Goal: Task Accomplishment & Management: Complete application form

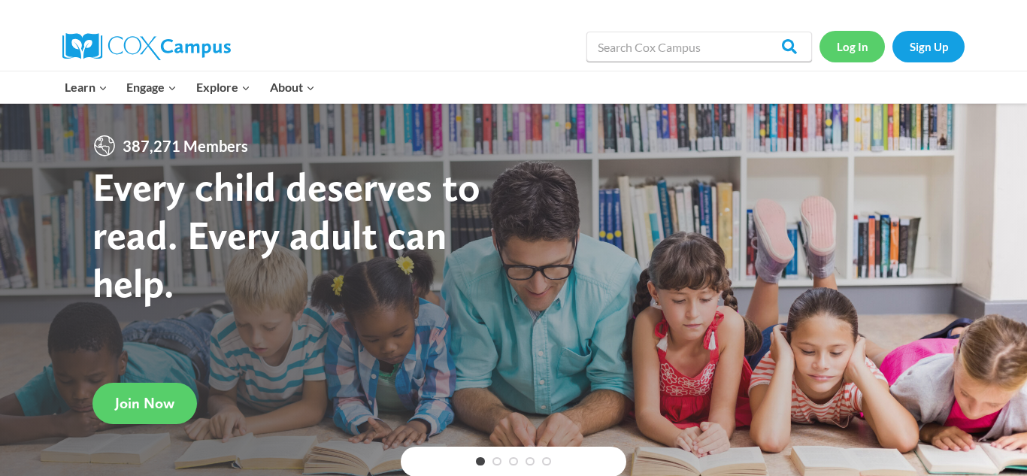
click at [867, 52] on link "Log In" at bounding box center [852, 46] width 65 height 31
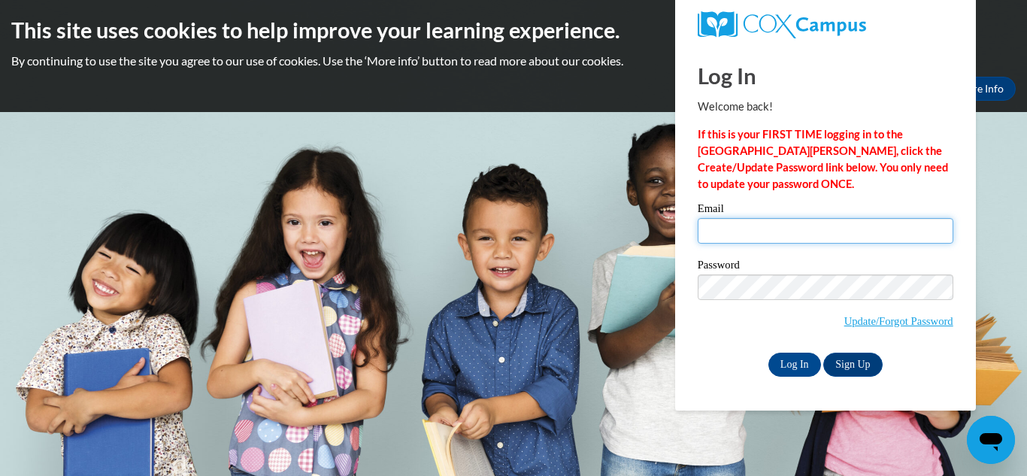
click at [734, 238] on input "Email" at bounding box center [826, 231] width 256 height 26
type input "damian314@myyahoo.com"
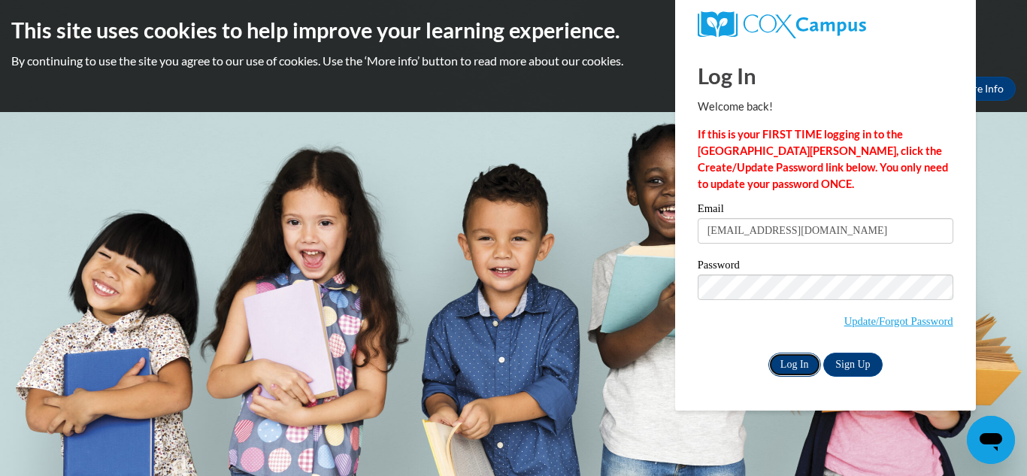
click at [790, 365] on input "Log In" at bounding box center [795, 365] width 53 height 24
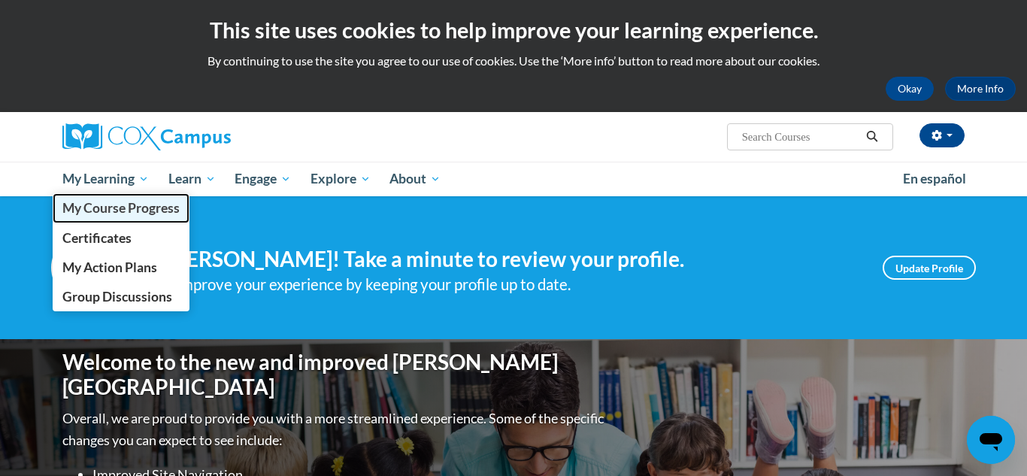
click at [106, 210] on span "My Course Progress" at bounding box center [120, 208] width 117 height 16
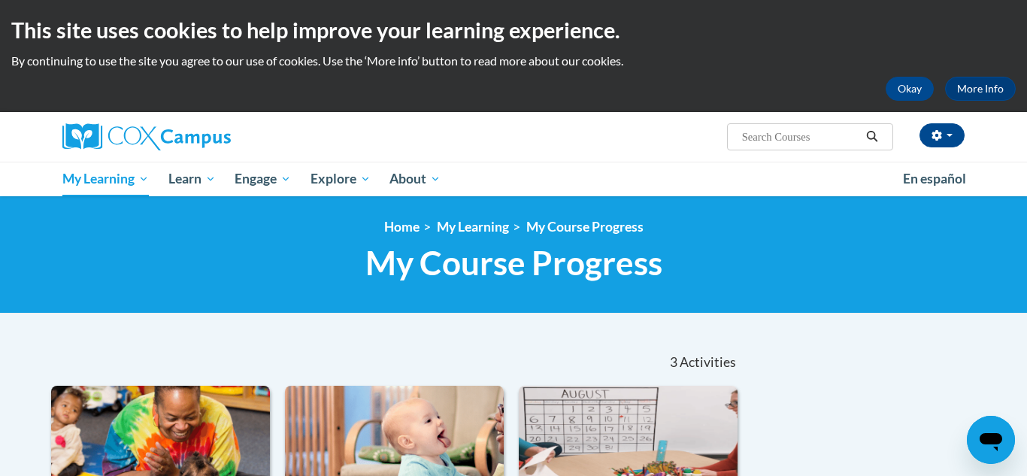
scroll to position [5, 0]
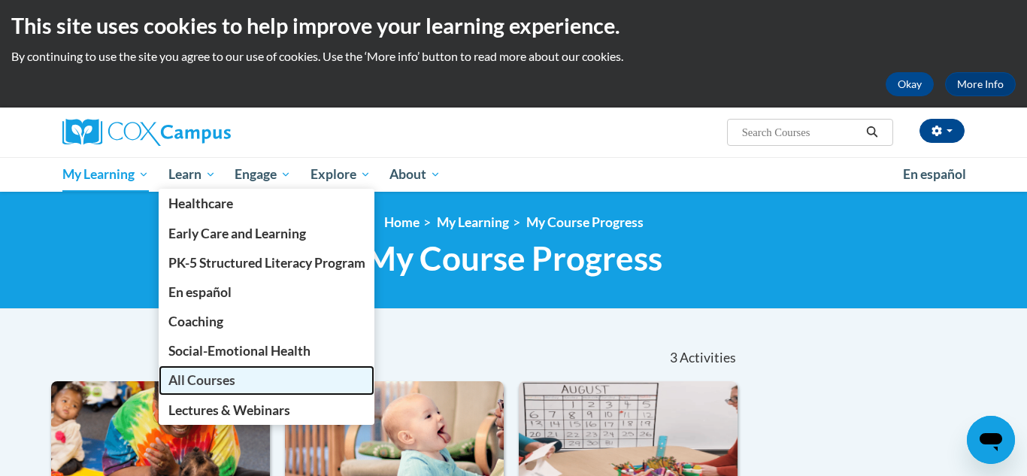
click at [196, 393] on link "All Courses" at bounding box center [267, 379] width 217 height 29
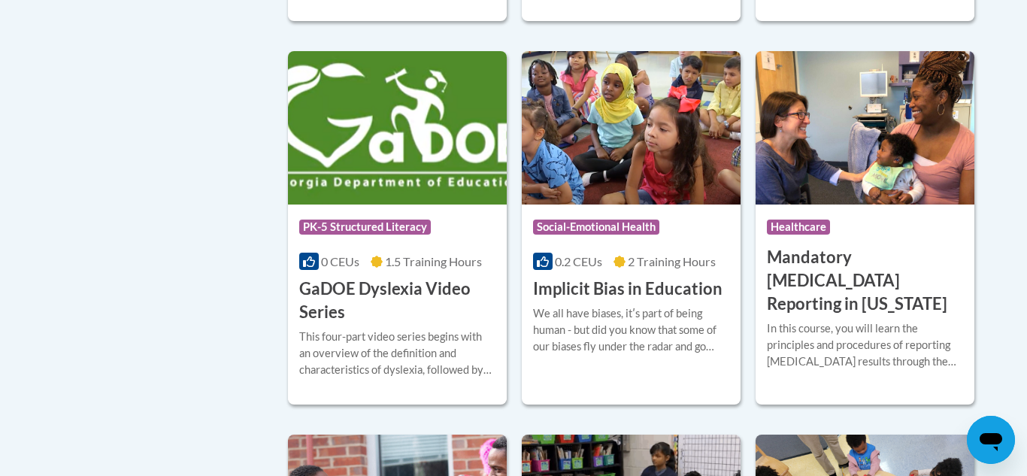
scroll to position [1956, 0]
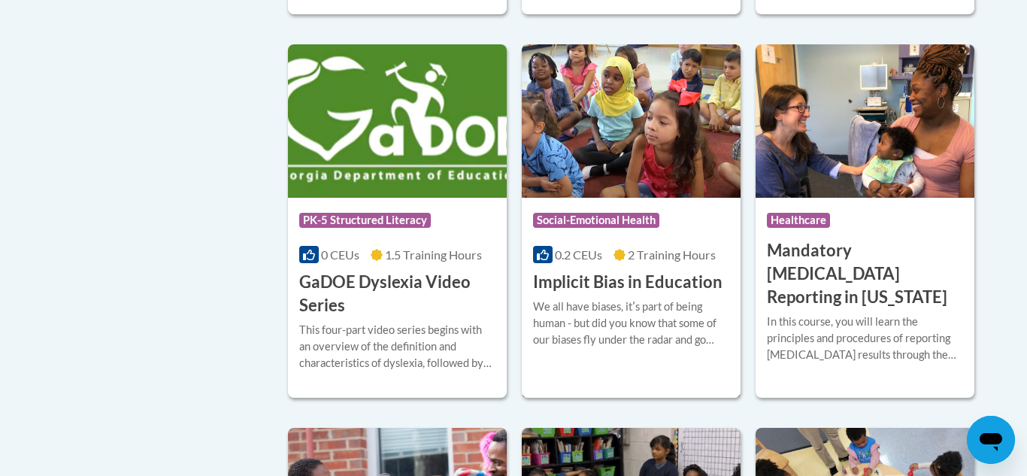
click at [597, 262] on span "0.2 CEUs" at bounding box center [578, 254] width 47 height 14
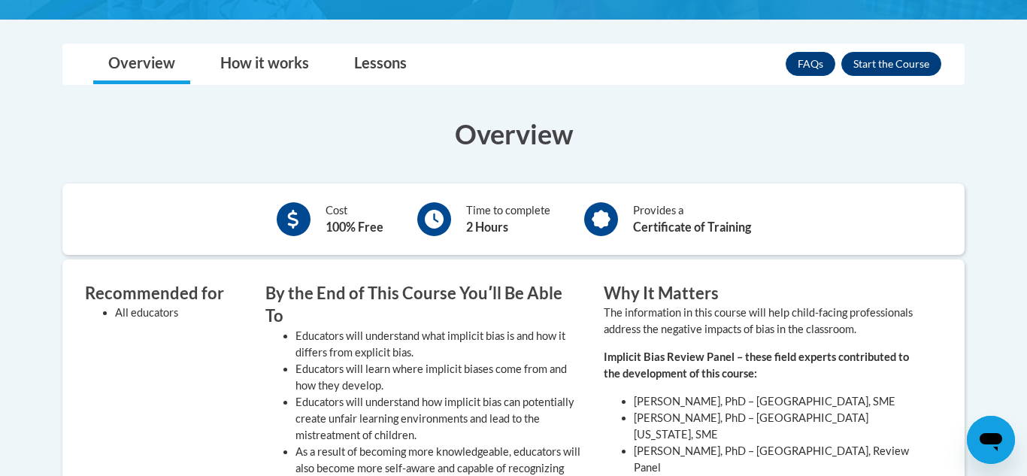
scroll to position [460, 0]
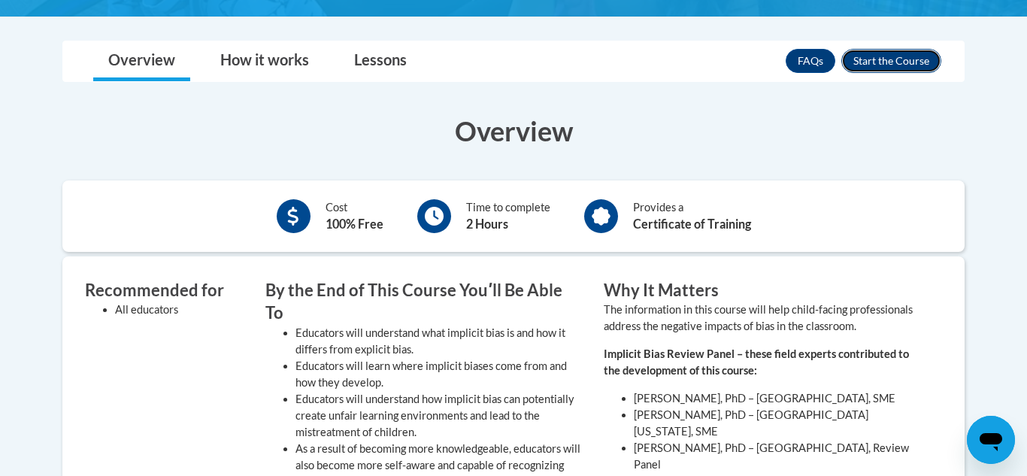
click at [876, 68] on button "Enroll" at bounding box center [891, 61] width 100 height 24
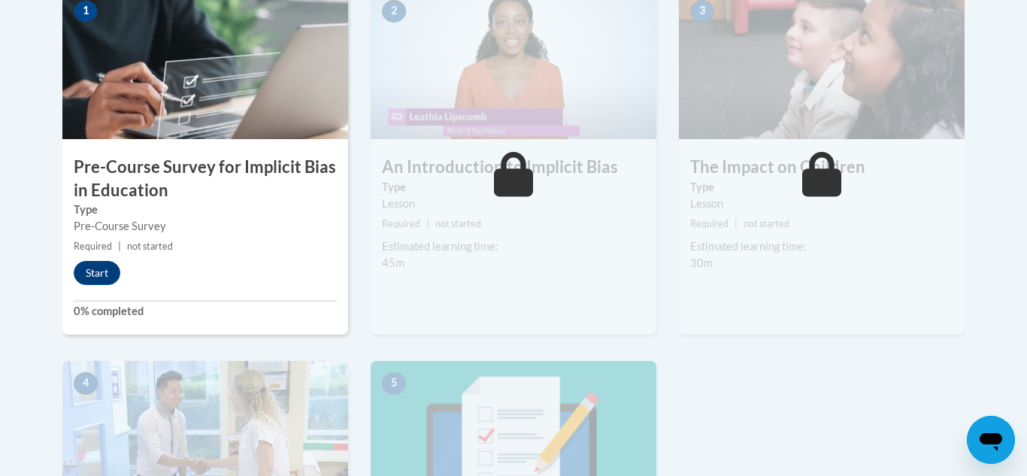
scroll to position [519, 0]
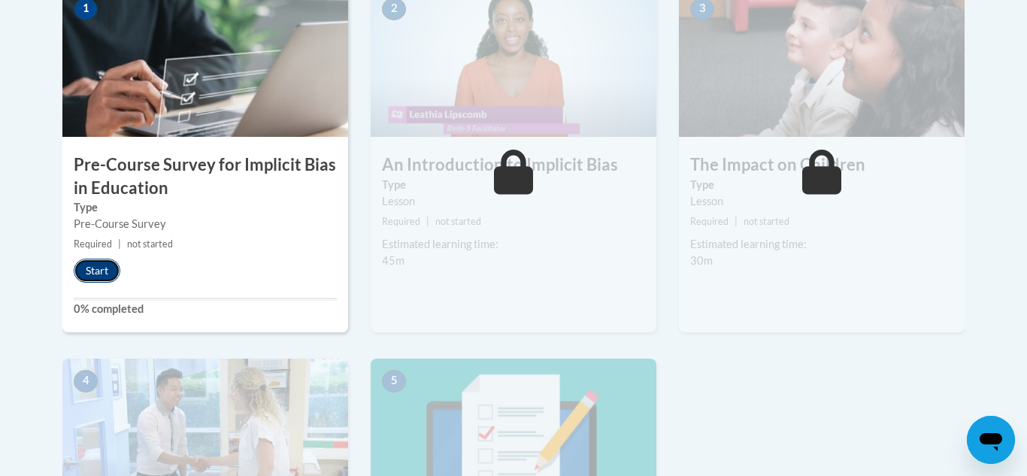
click at [99, 265] on button "Start" at bounding box center [97, 271] width 47 height 24
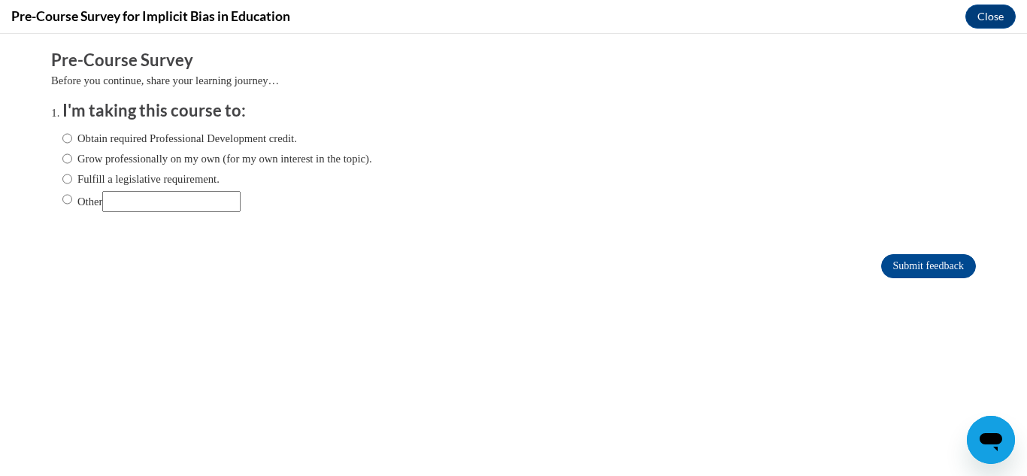
scroll to position [0, 0]
click at [66, 136] on input "Obtain required Professional Development credit." at bounding box center [67, 138] width 10 height 17
radio input "true"
click at [916, 267] on input "Submit feedback" at bounding box center [928, 266] width 95 height 24
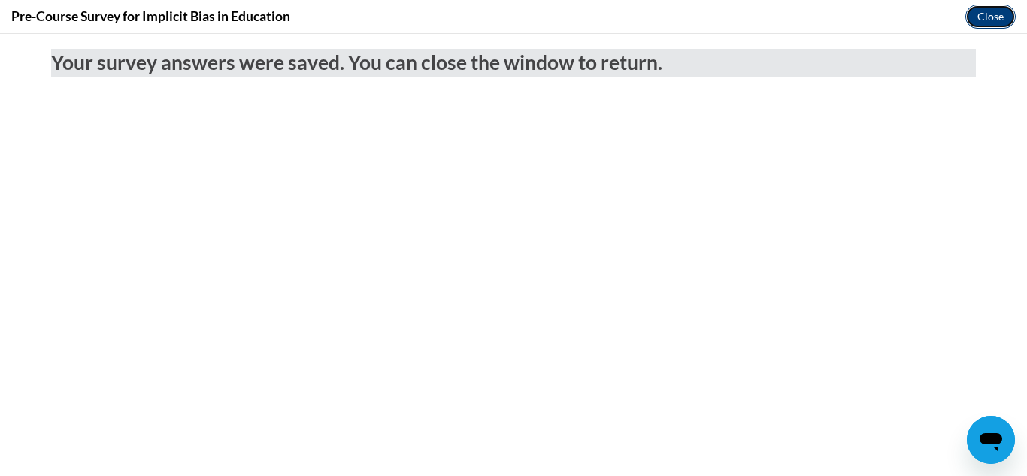
click at [987, 24] on button "Close" at bounding box center [991, 17] width 50 height 24
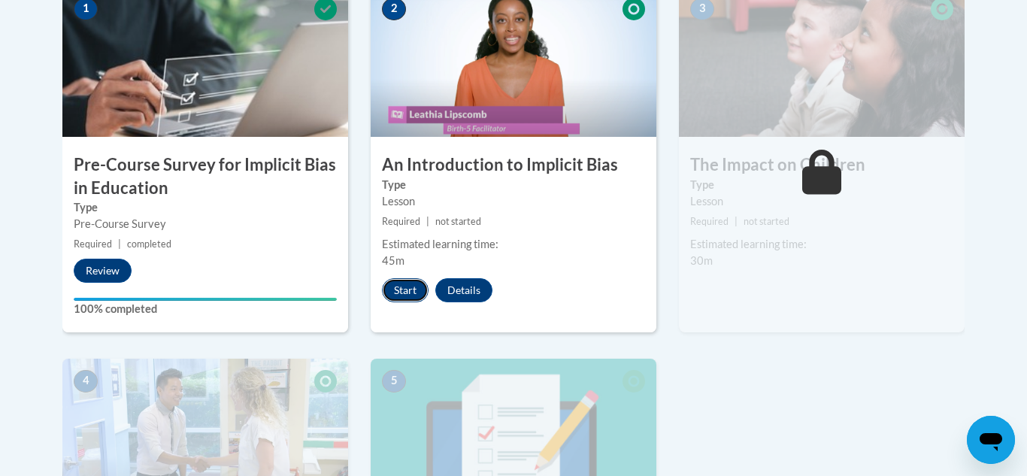
click at [387, 290] on button "Start" at bounding box center [405, 290] width 47 height 24
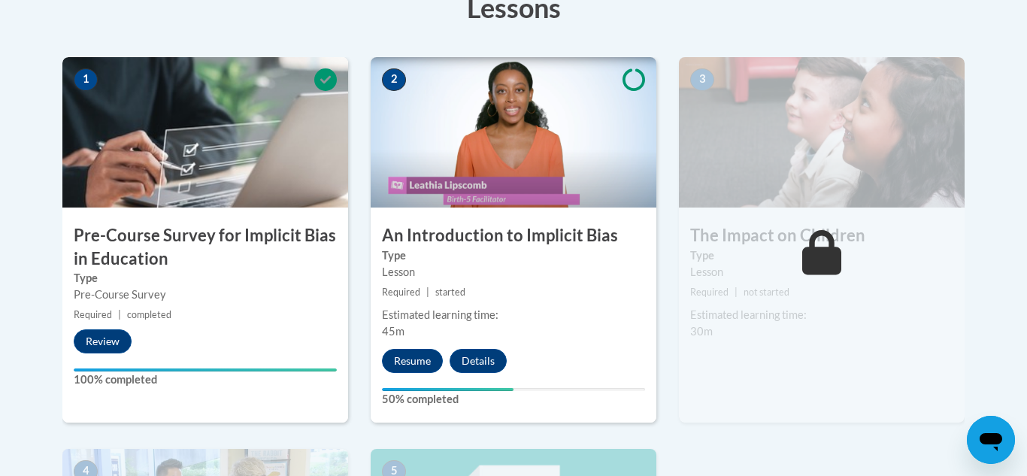
scroll to position [451, 0]
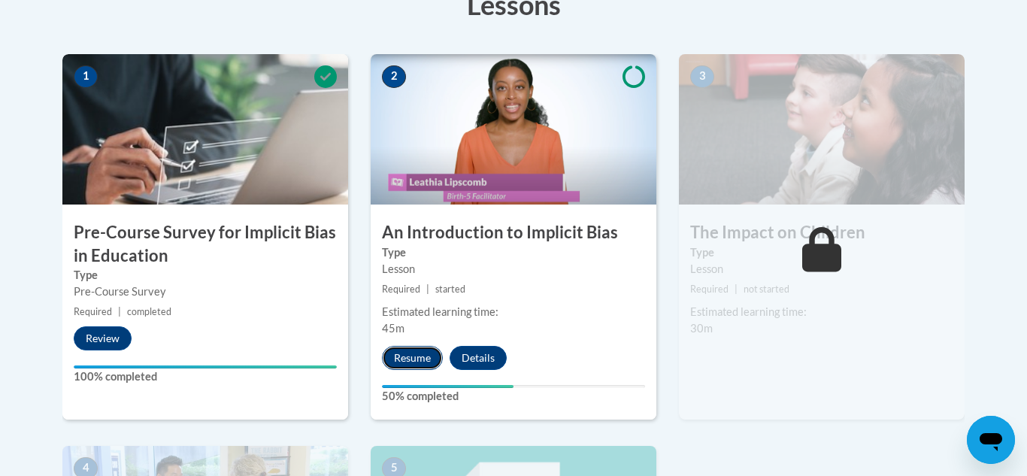
click at [398, 361] on button "Resume" at bounding box center [412, 358] width 61 height 24
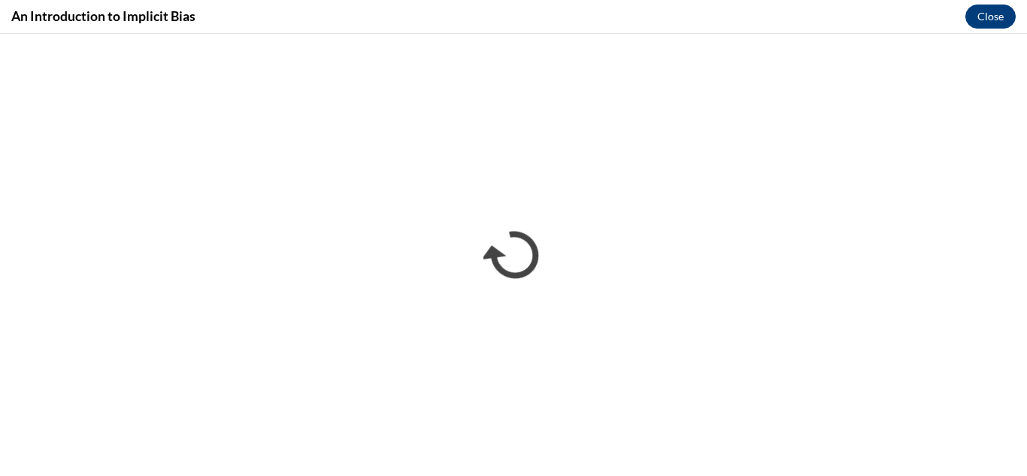
scroll to position [0, 0]
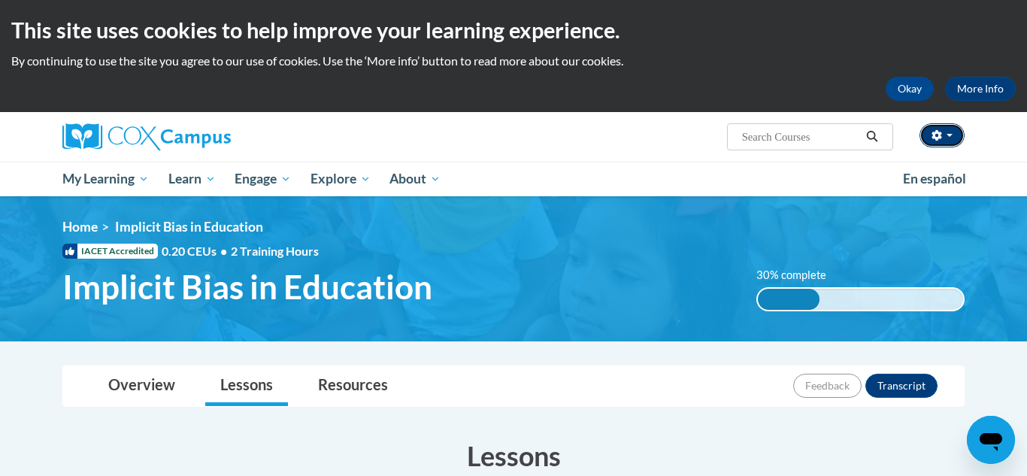
click at [939, 139] on icon "button" at bounding box center [937, 135] width 11 height 11
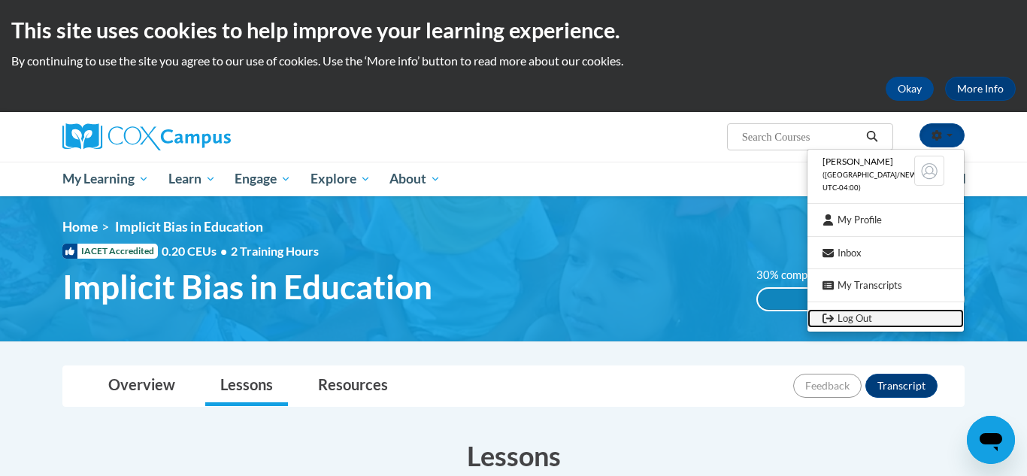
click at [844, 311] on link "Log Out" at bounding box center [886, 318] width 156 height 19
